Goal: Task Accomplishment & Management: Manage account settings

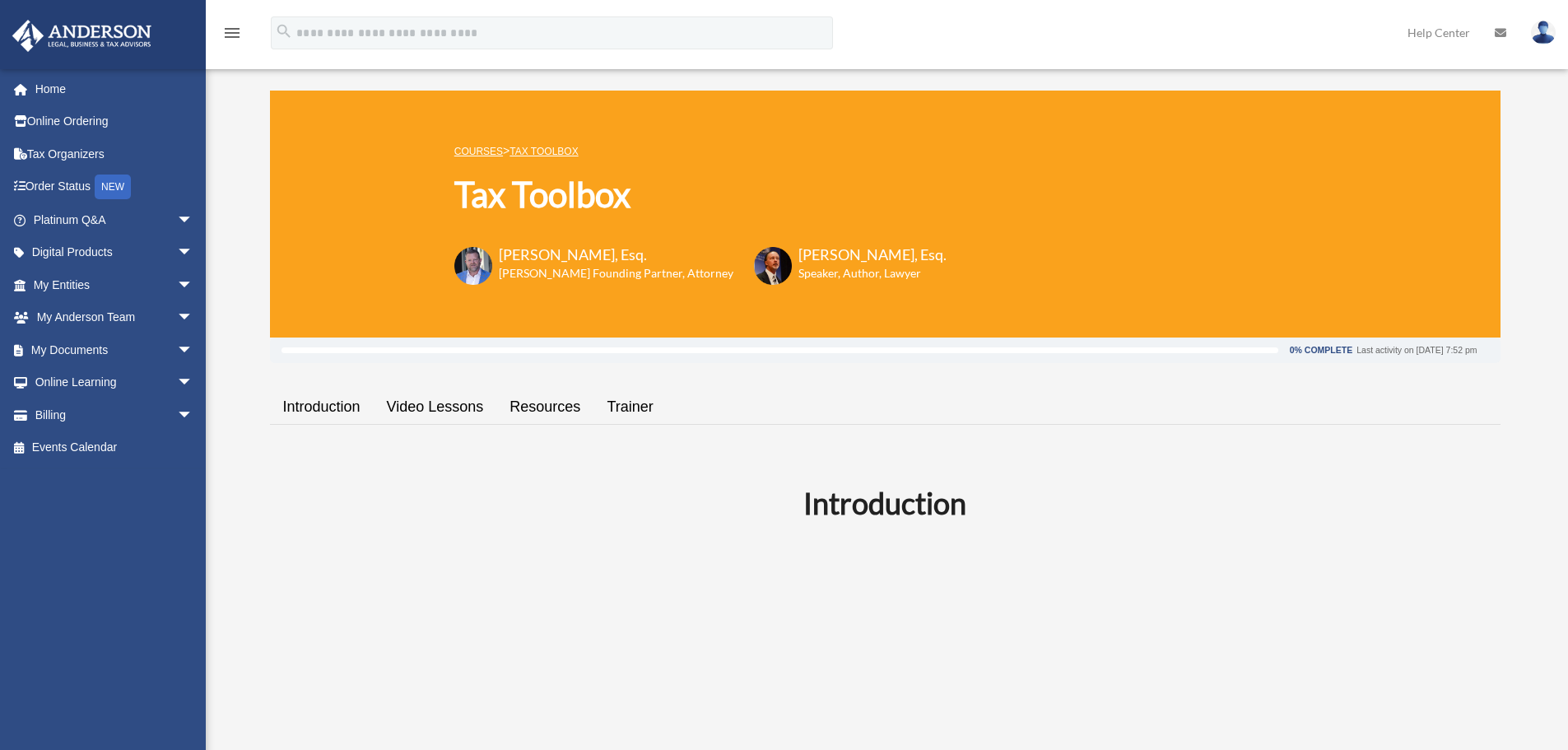
click at [1539, 34] on img at bounding box center [1543, 32] width 25 height 24
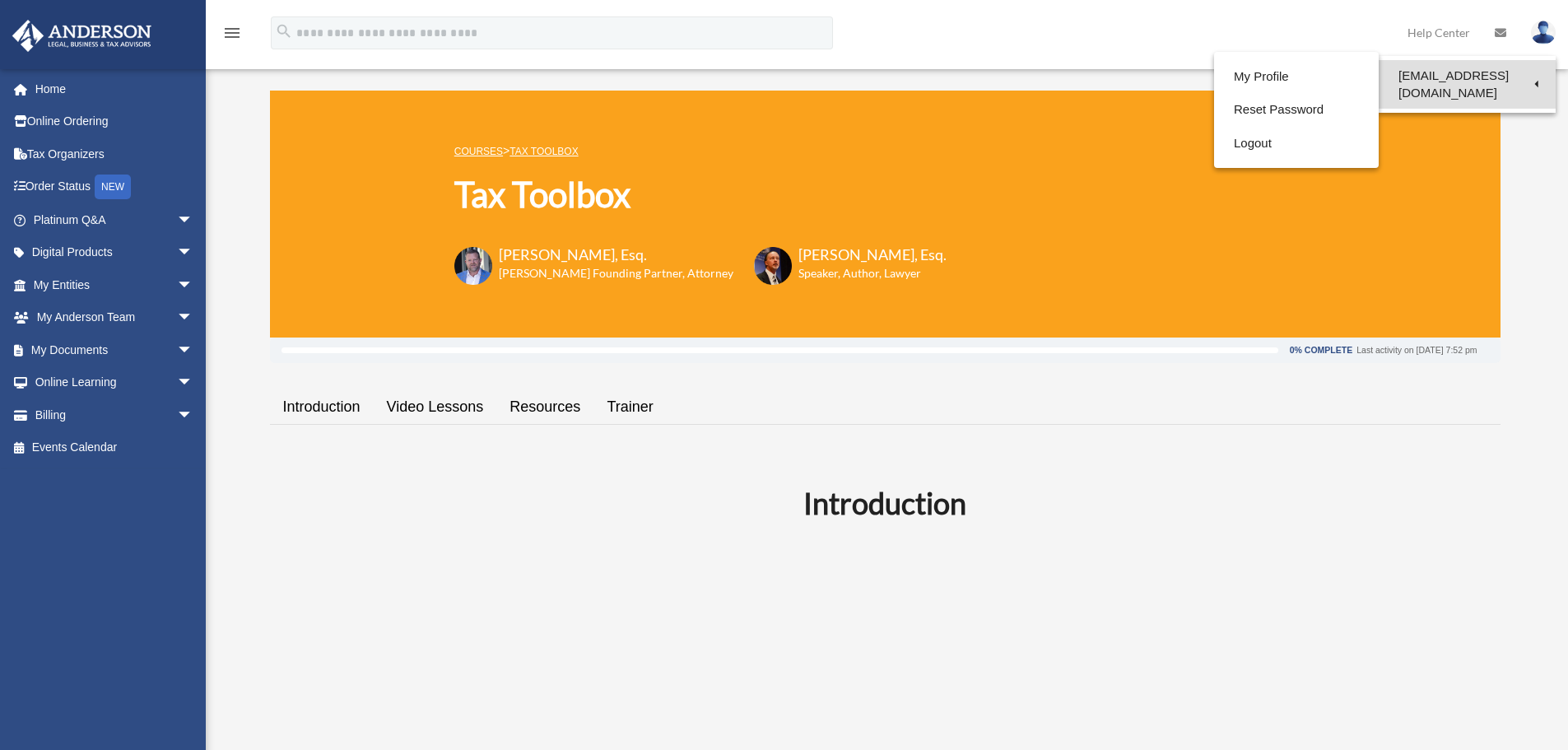
click at [1497, 79] on link "[EMAIL_ADDRESS][DOMAIN_NAME]" at bounding box center [1466, 84] width 177 height 48
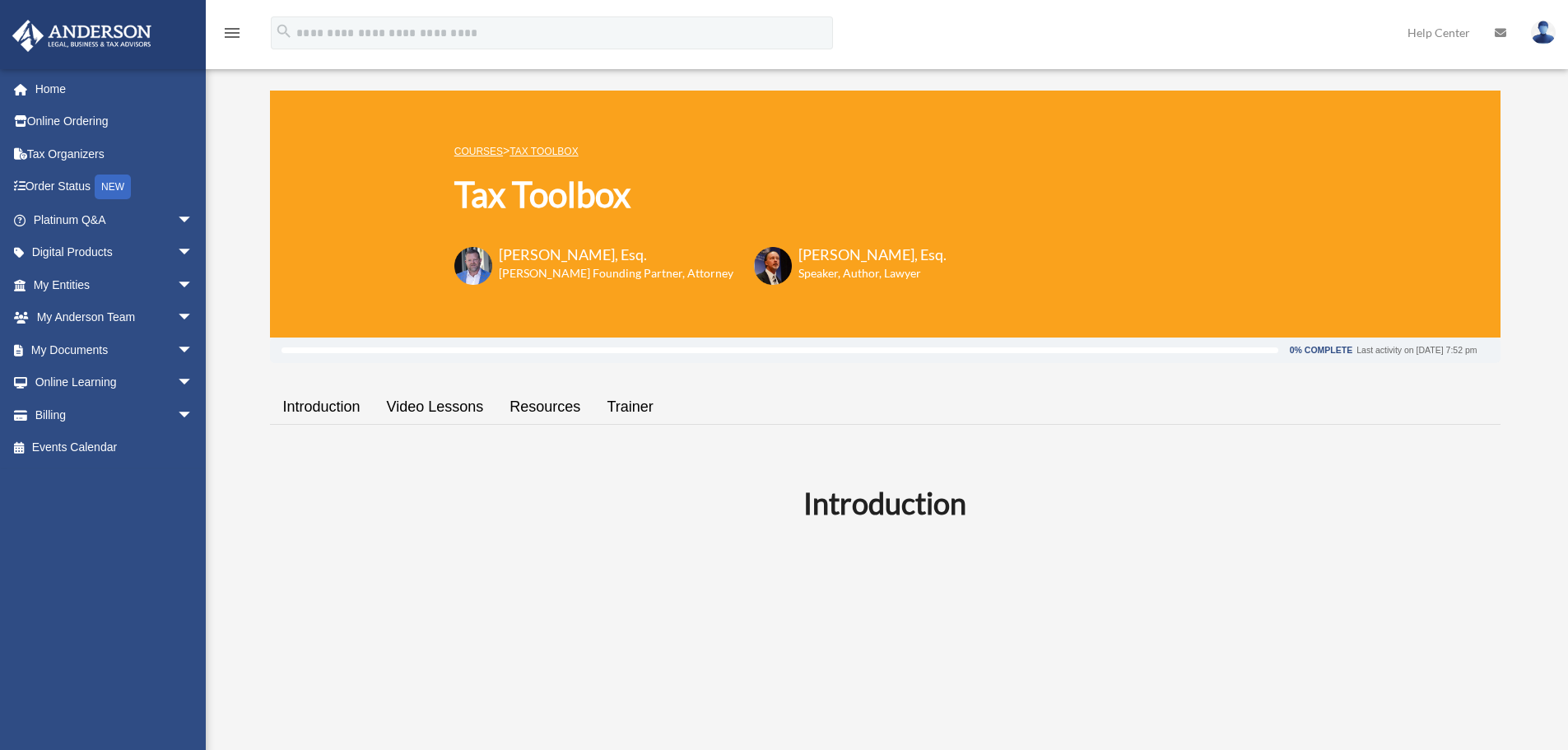
click at [1541, 32] on img at bounding box center [1543, 32] width 25 height 24
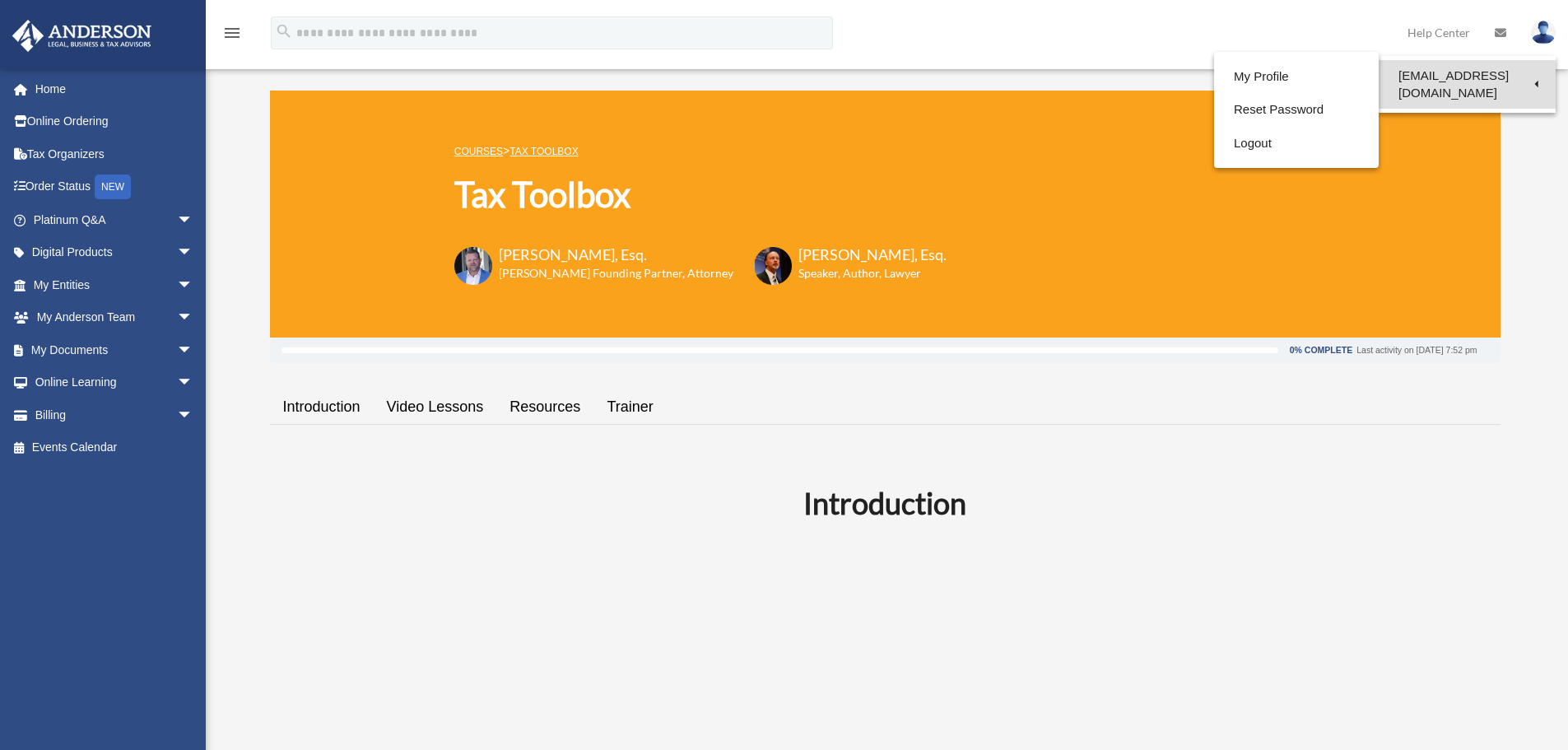
click at [1465, 74] on link "[EMAIL_ADDRESS][DOMAIN_NAME]" at bounding box center [1466, 84] width 177 height 48
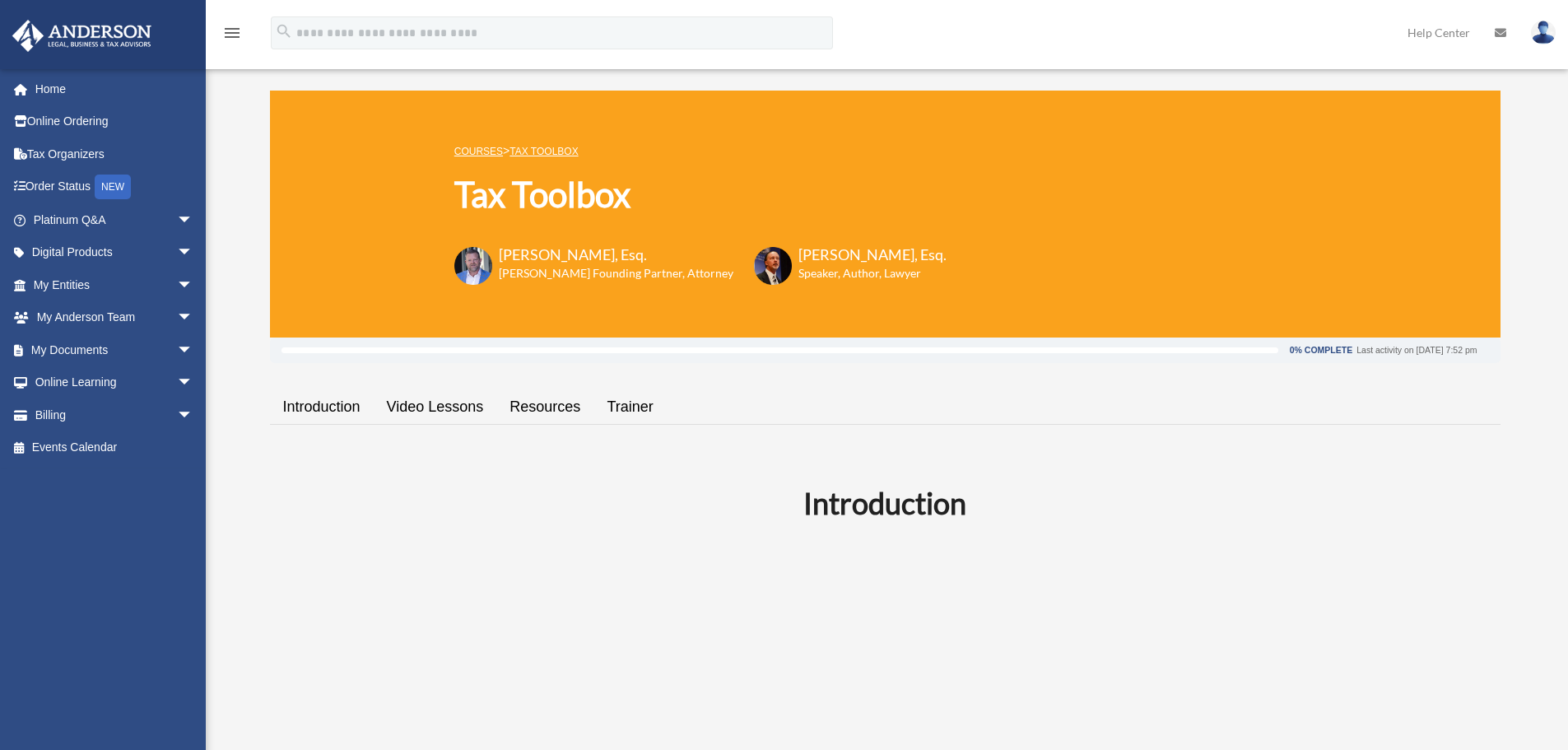
click at [1553, 28] on img at bounding box center [1543, 32] width 25 height 24
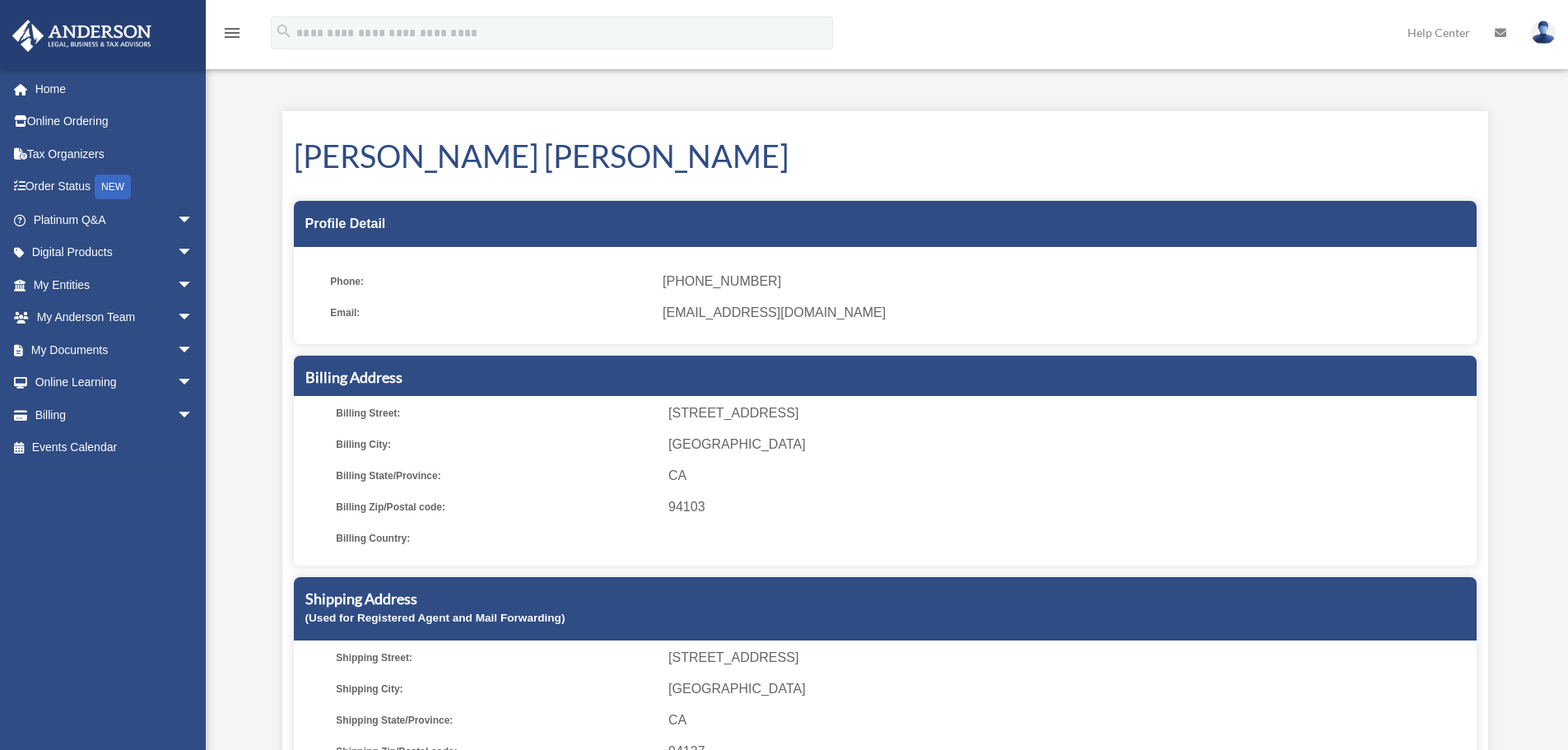
click at [1284, 143] on h1 "[PERSON_NAME] [PERSON_NAME]" at bounding box center [885, 157] width 1183 height 44
click at [1549, 30] on img at bounding box center [1543, 32] width 25 height 24
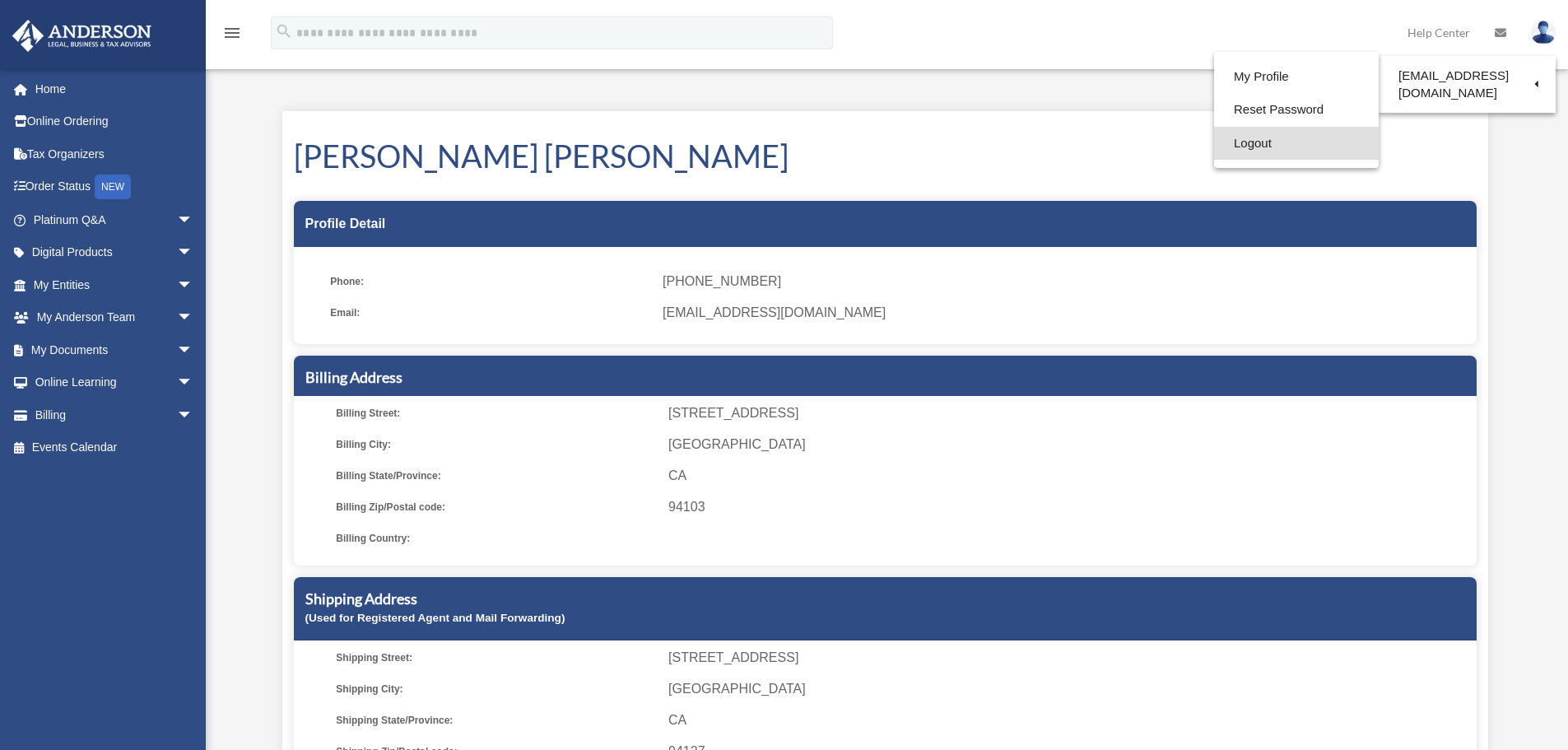
click at [1248, 154] on link "Logout" at bounding box center [1296, 144] width 165 height 34
